Goal: Communication & Community: Connect with others

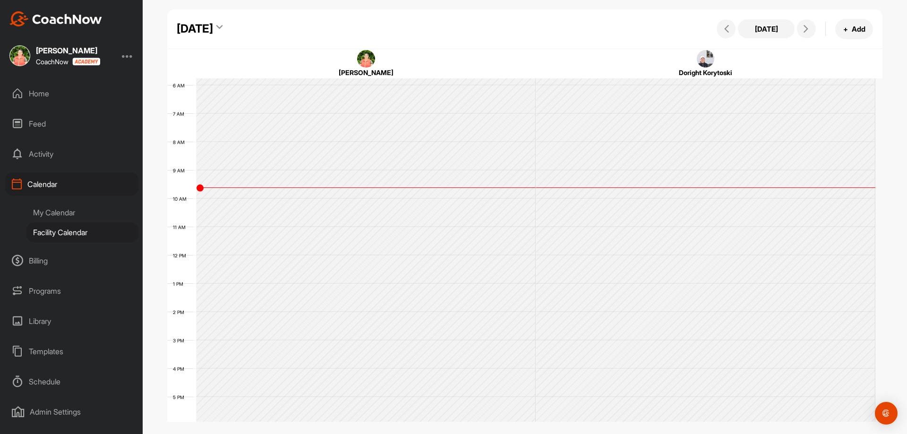
click at [60, 93] on div "Home" at bounding box center [71, 94] width 133 height 24
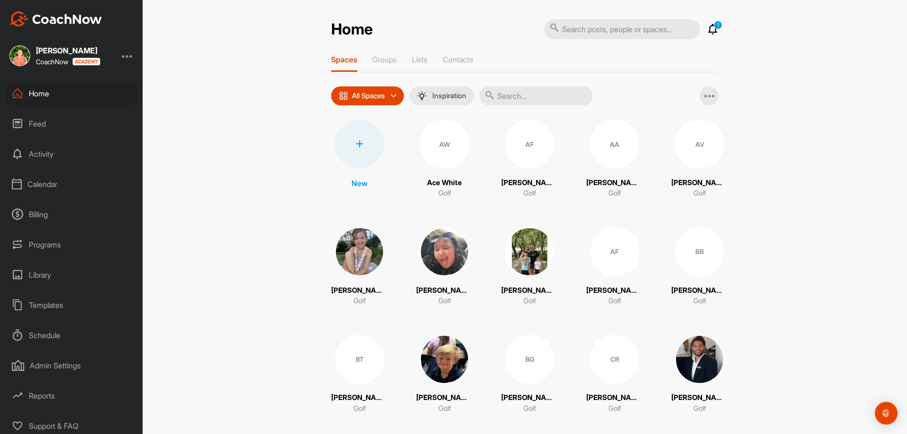
click at [360, 138] on div at bounding box center [359, 144] width 49 height 49
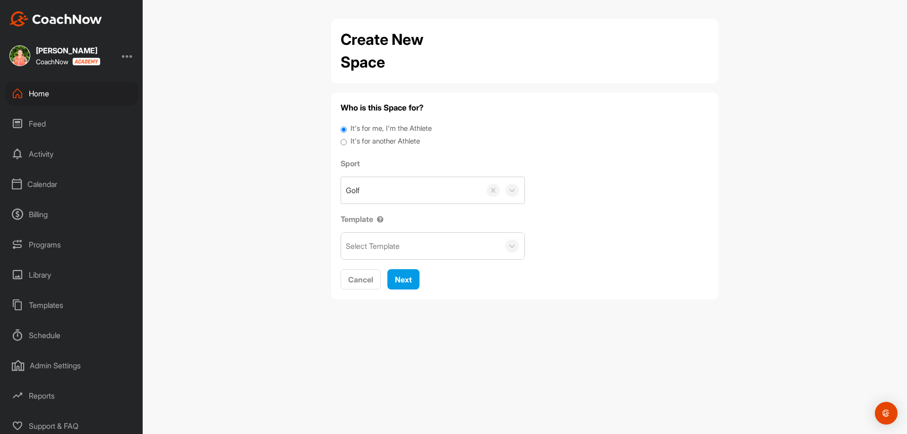
click at [361, 141] on label "It's for another Athlete" at bounding box center [385, 141] width 69 height 11
click at [347, 141] on input "It's for another Athlete" at bounding box center [344, 142] width 6 height 13
radio input "true"
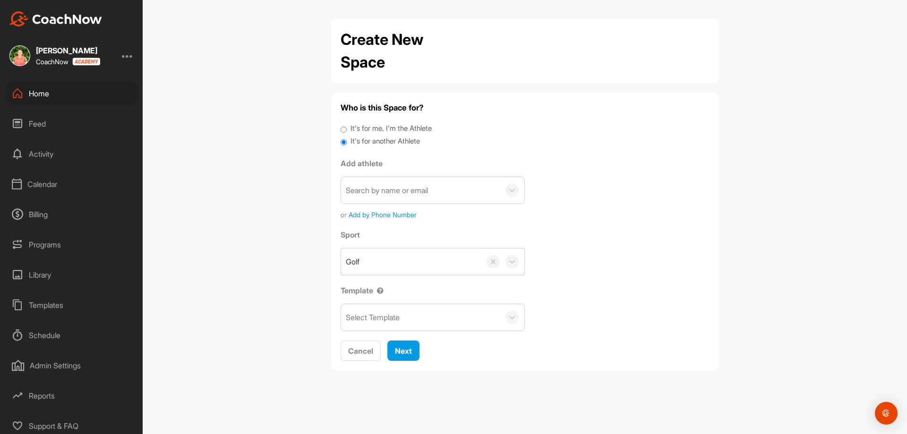
click at [371, 190] on div "Search by name or email" at bounding box center [387, 190] width 82 height 11
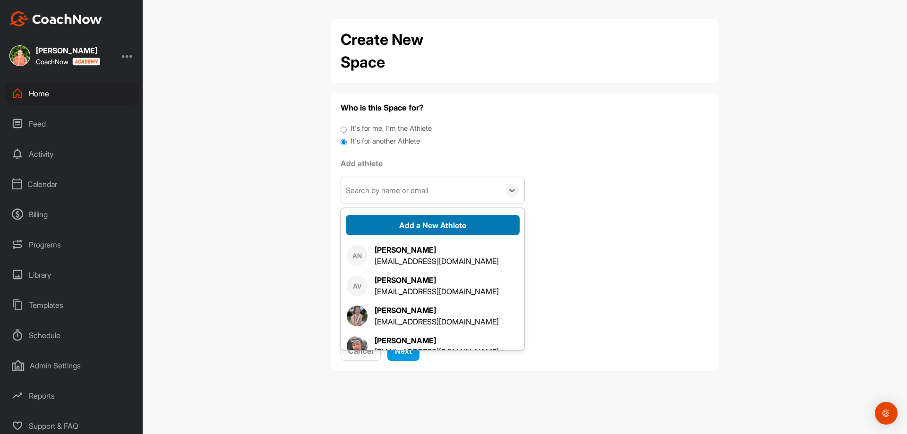
click at [410, 225] on button "Add a New Athlete" at bounding box center [433, 225] width 174 height 20
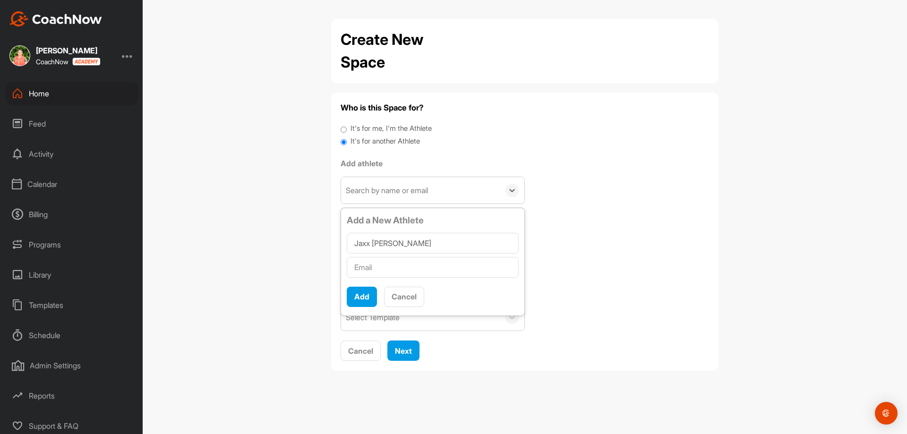
type input "Jaxx [PERSON_NAME]"
click at [394, 271] on input "text" at bounding box center [433, 267] width 172 height 21
type input "[PERSON_NAME][EMAIL_ADDRESS][PERSON_NAME][DOMAIN_NAME]"
click at [366, 296] on button "Add" at bounding box center [362, 297] width 30 height 20
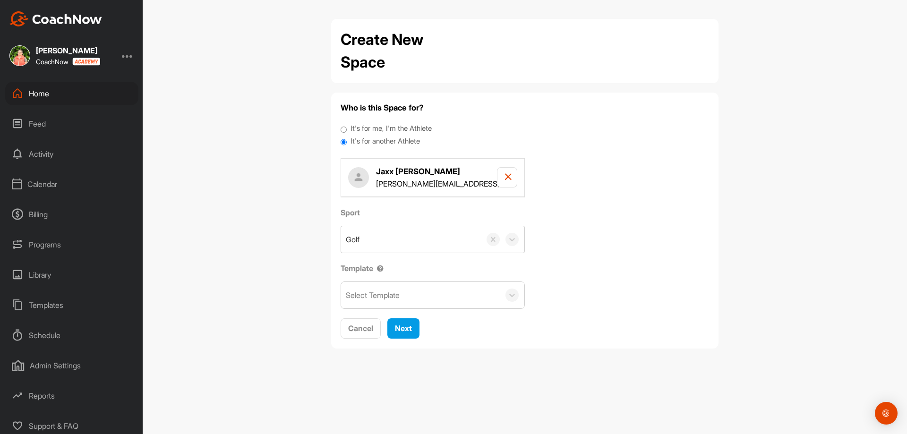
click at [372, 298] on div "Select Template" at bounding box center [373, 295] width 54 height 11
click at [404, 328] on div "Welcome! Template" at bounding box center [432, 324] width 183 height 19
click at [400, 332] on span "Next" at bounding box center [403, 328] width 17 height 9
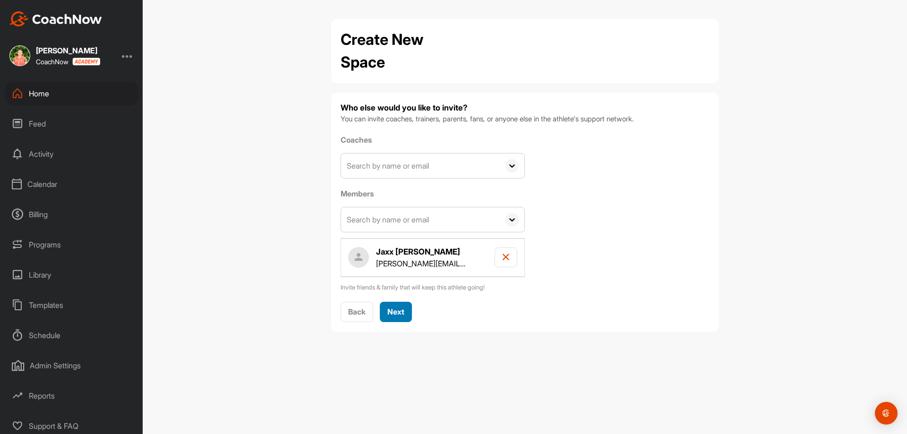
click at [400, 316] on span "Next" at bounding box center [396, 311] width 17 height 9
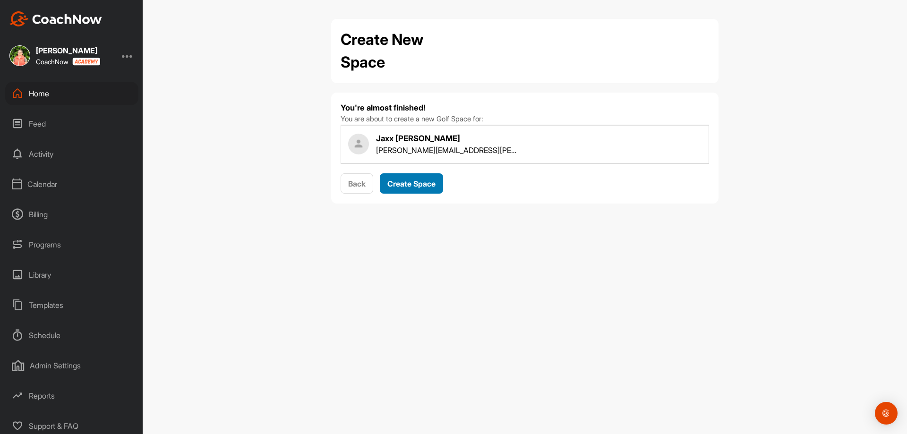
click at [405, 184] on span "Create Space" at bounding box center [412, 183] width 48 height 9
